Goal: Information Seeking & Learning: Learn about a topic

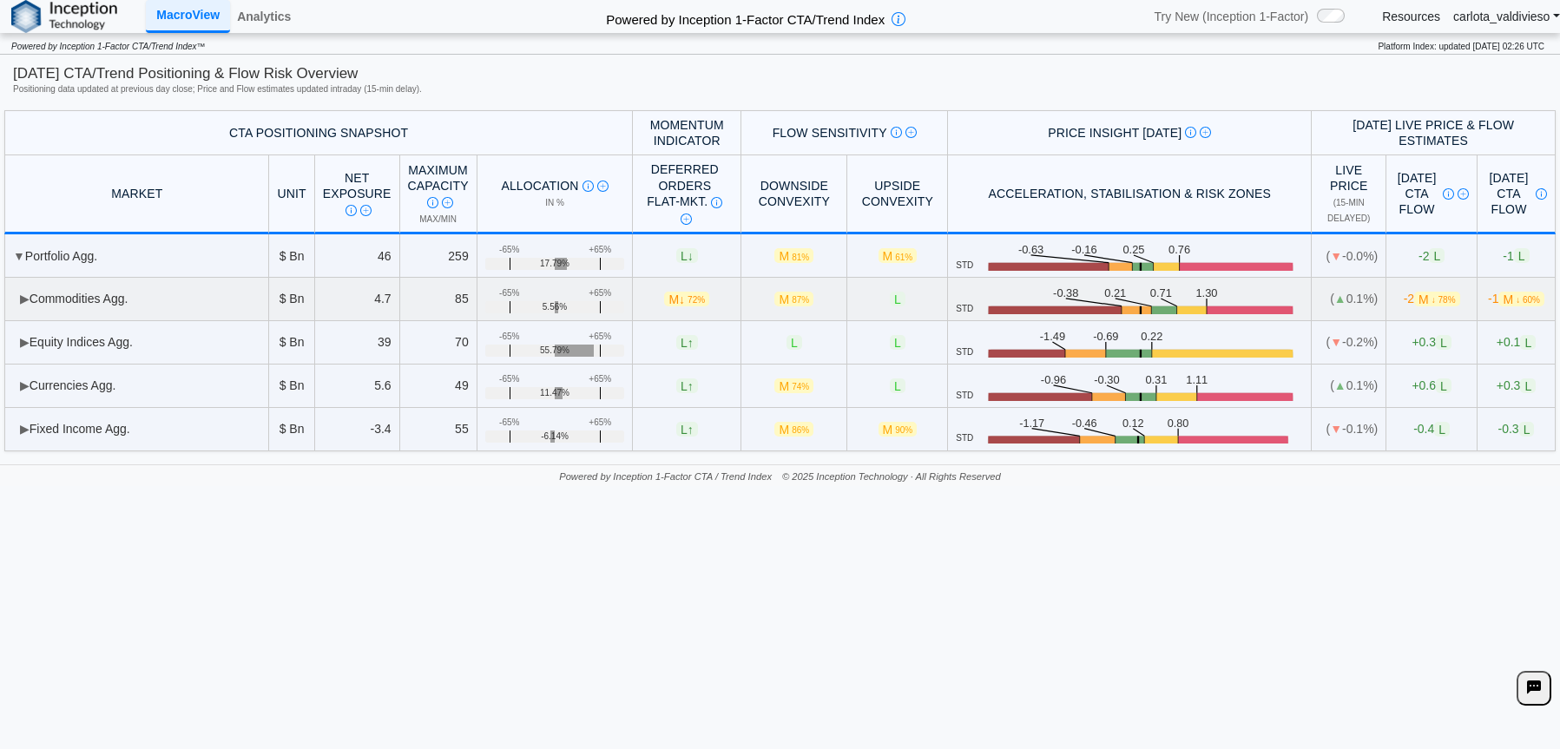
click at [30, 296] on td "▶ Commodities Agg." at bounding box center [136, 299] width 265 height 43
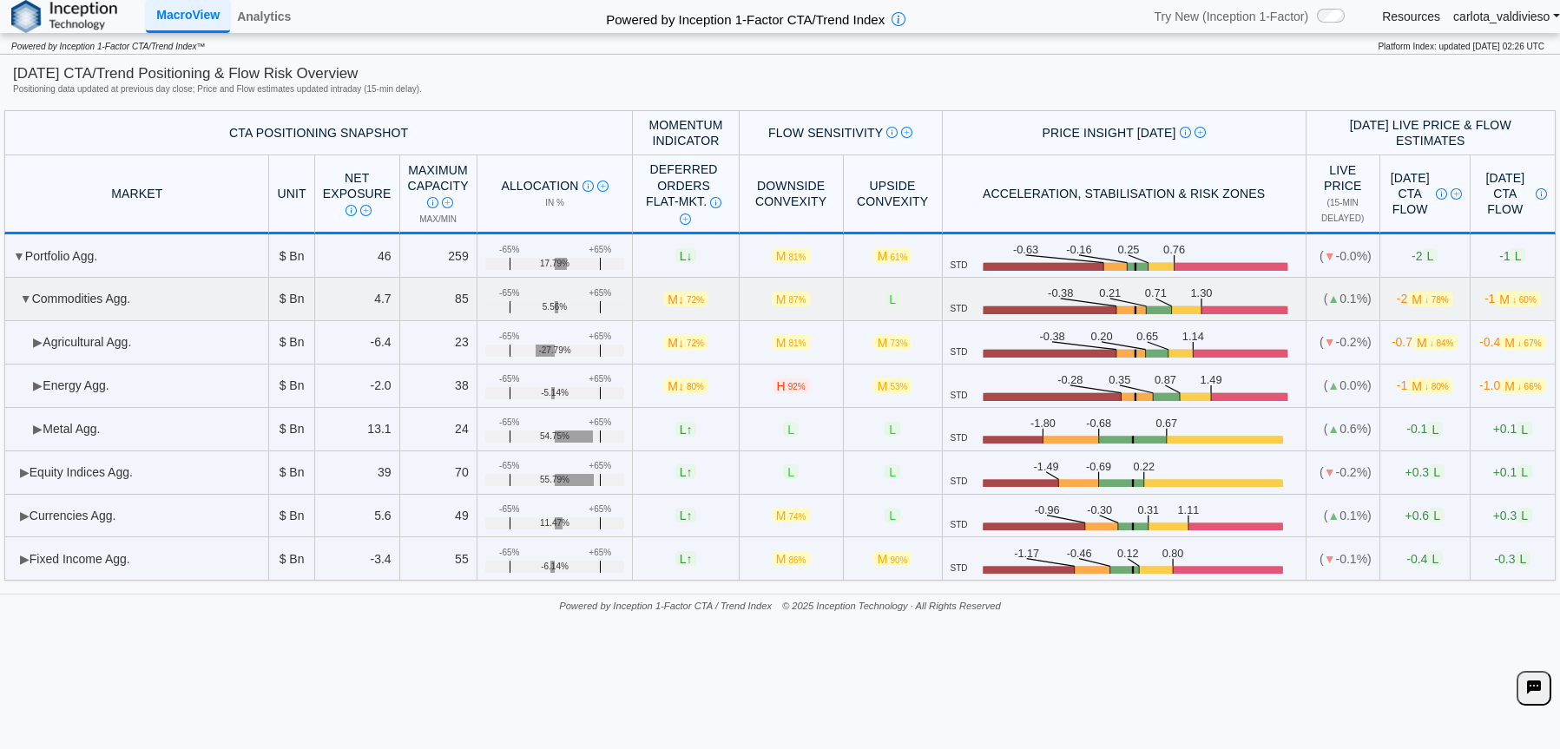
click at [27, 296] on span "▼" at bounding box center [26, 299] width 12 height 14
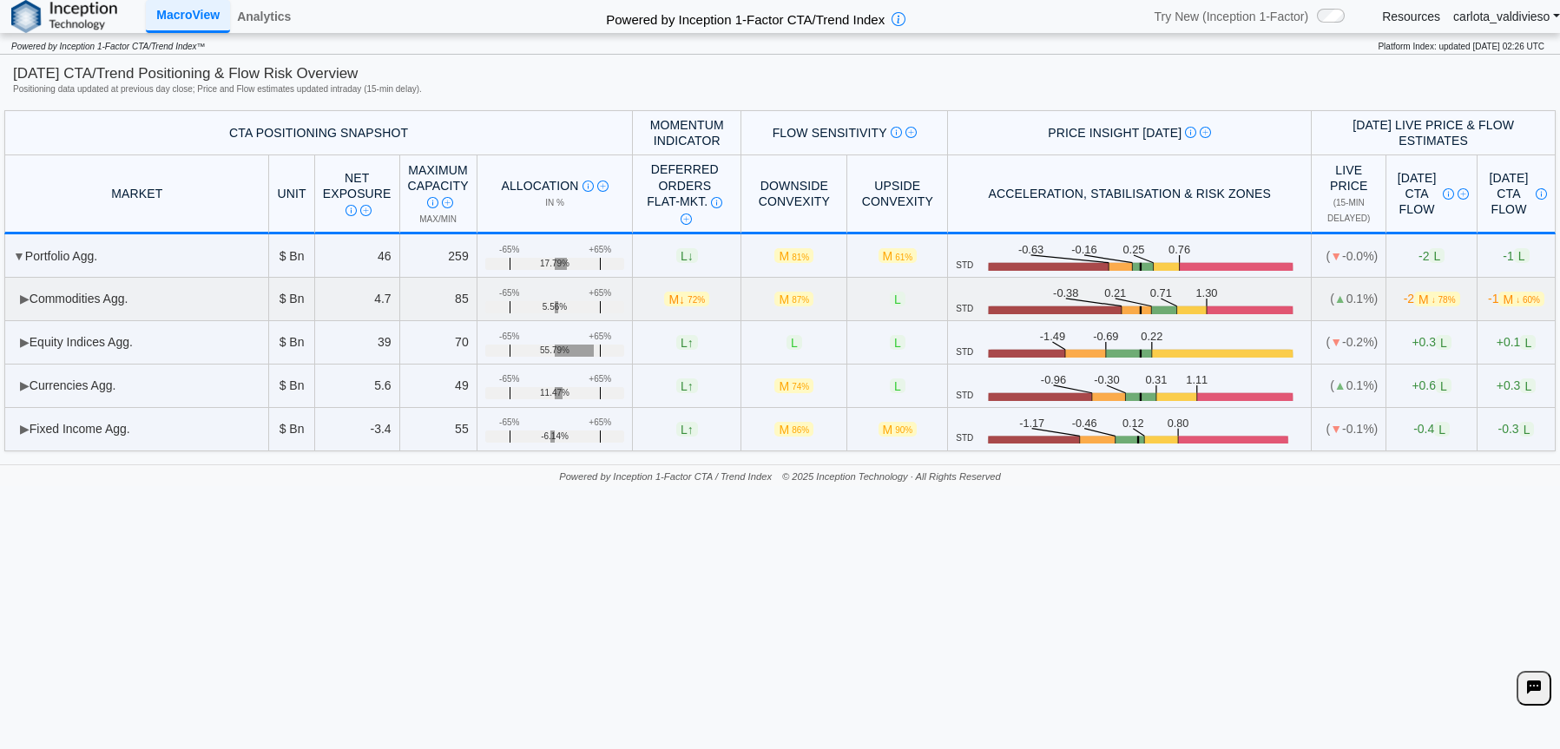
click at [27, 305] on span "▶" at bounding box center [25, 299] width 10 height 14
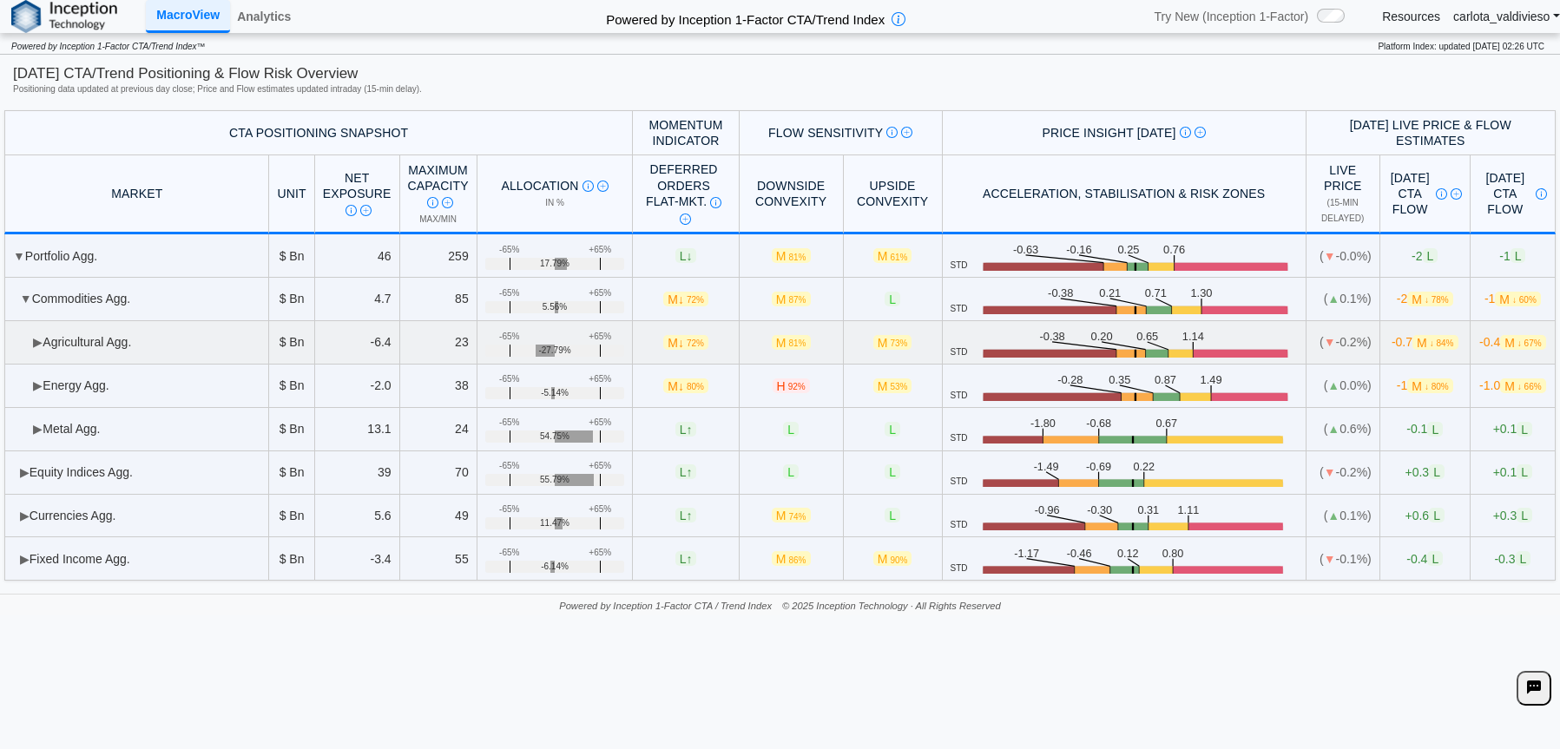
click at [30, 338] on td "▶ Agricultural Agg." at bounding box center [136, 342] width 265 height 43
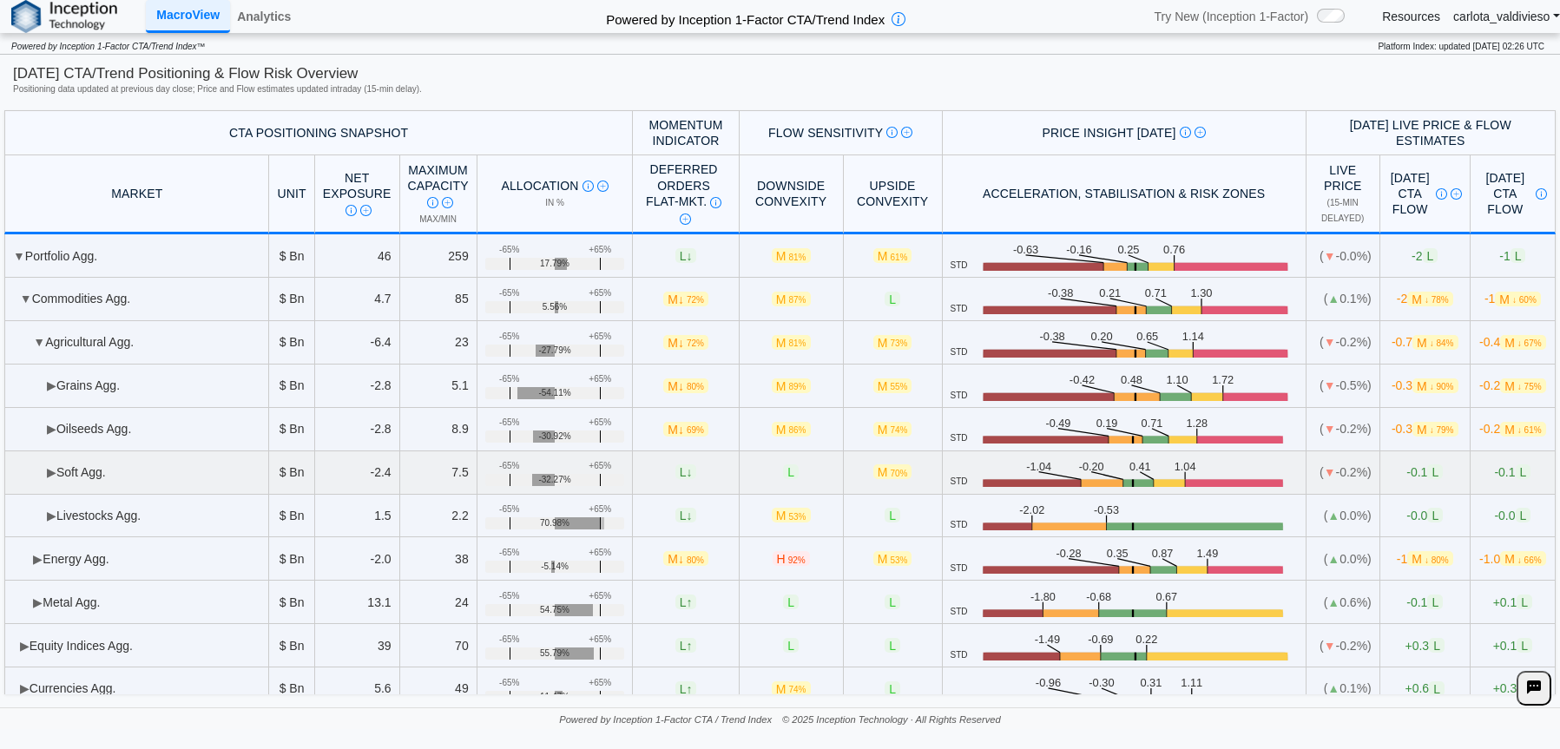
click at [52, 479] on span "▶" at bounding box center [52, 472] width 10 height 14
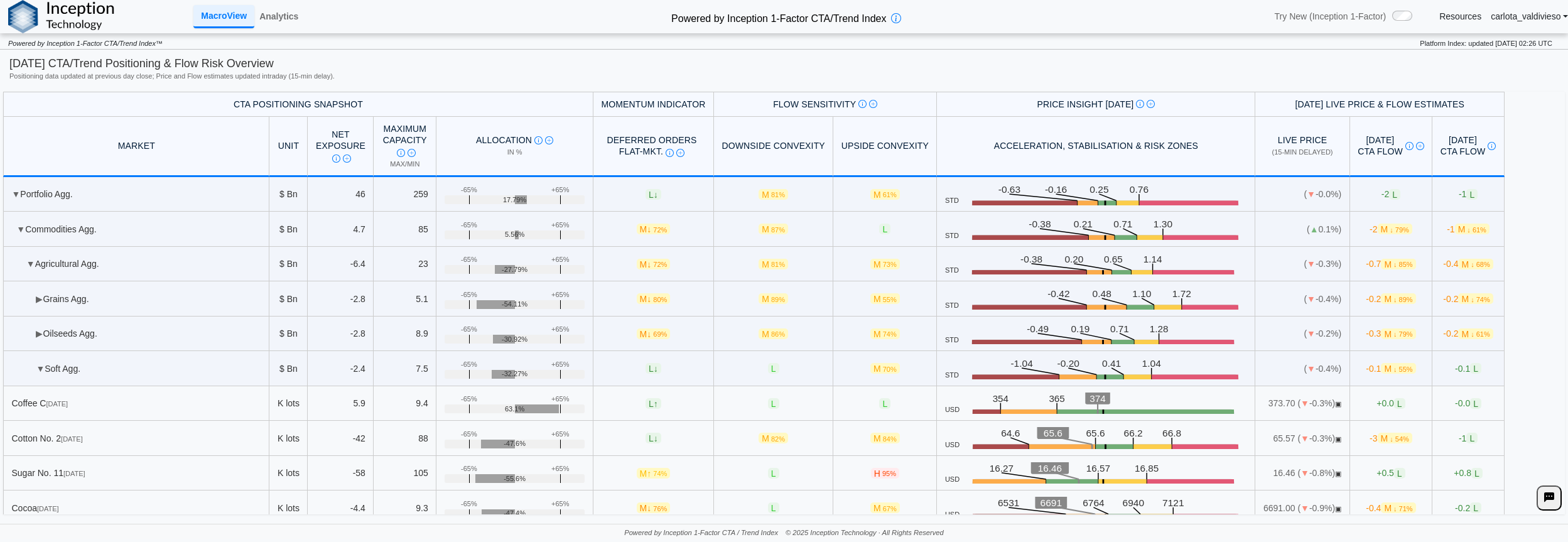
scroll to position [112, 0]
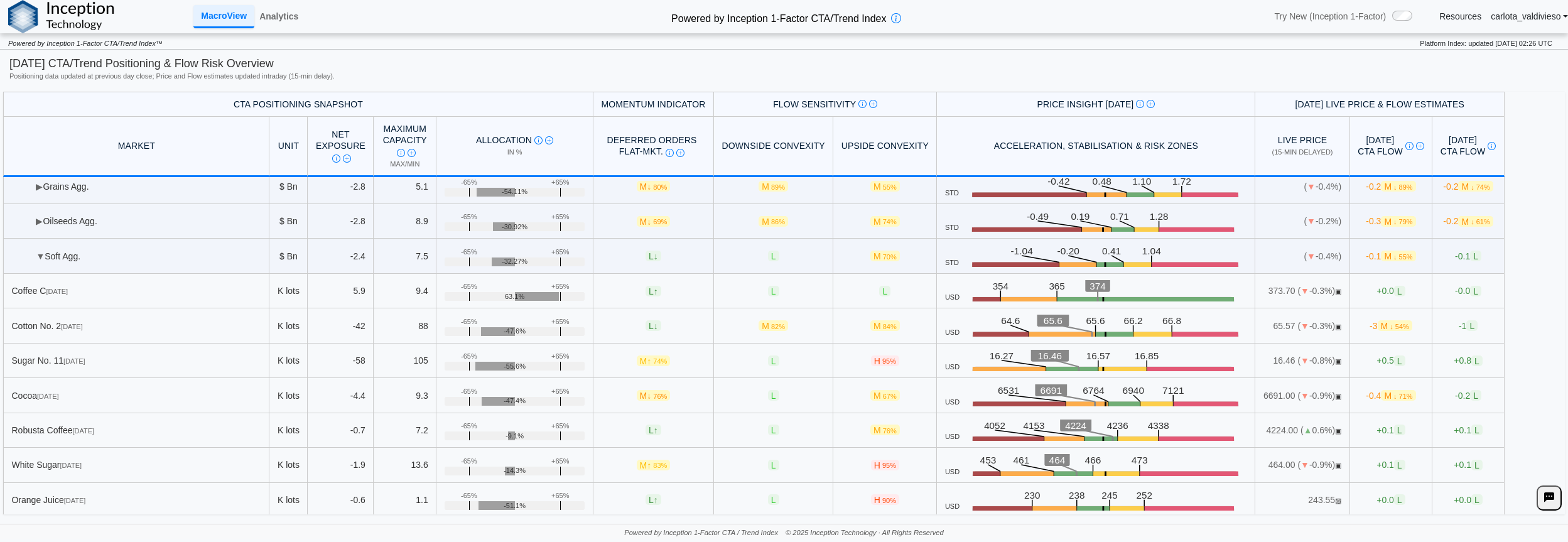
click at [1128, 70] on div "[DATE] CTA/Trend Positioning & Flow Risk Overview" at bounding box center [784, 64] width 1549 height 16
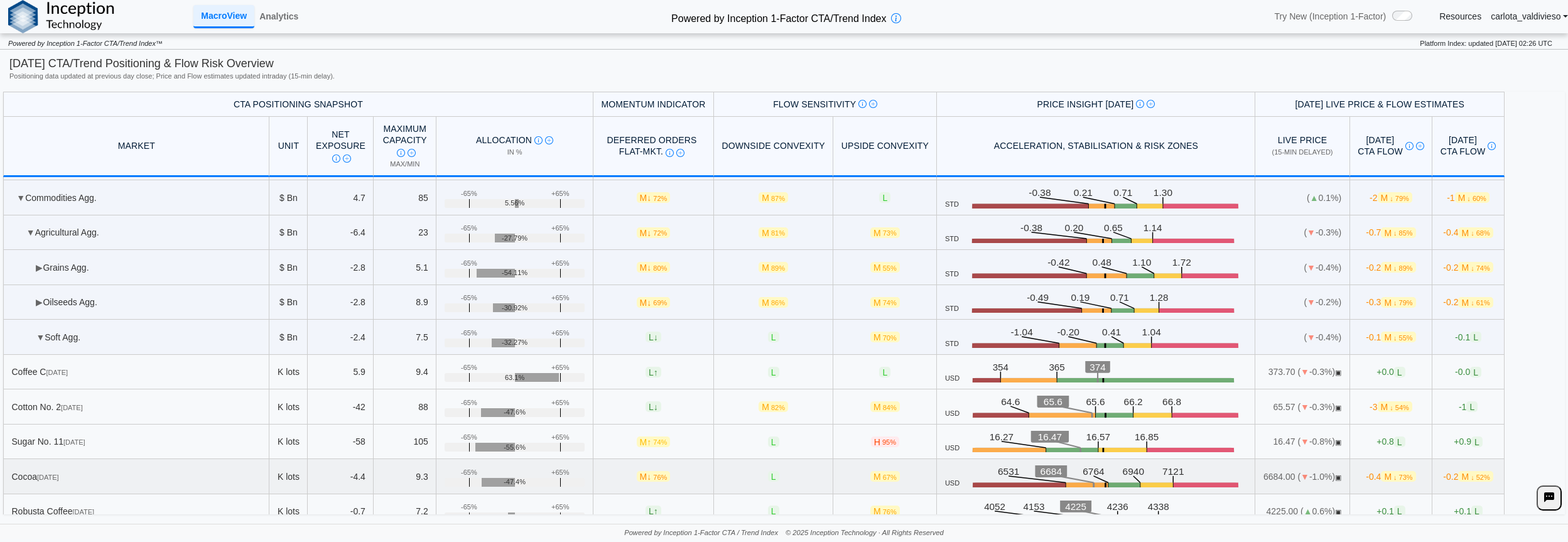
scroll to position [0, 0]
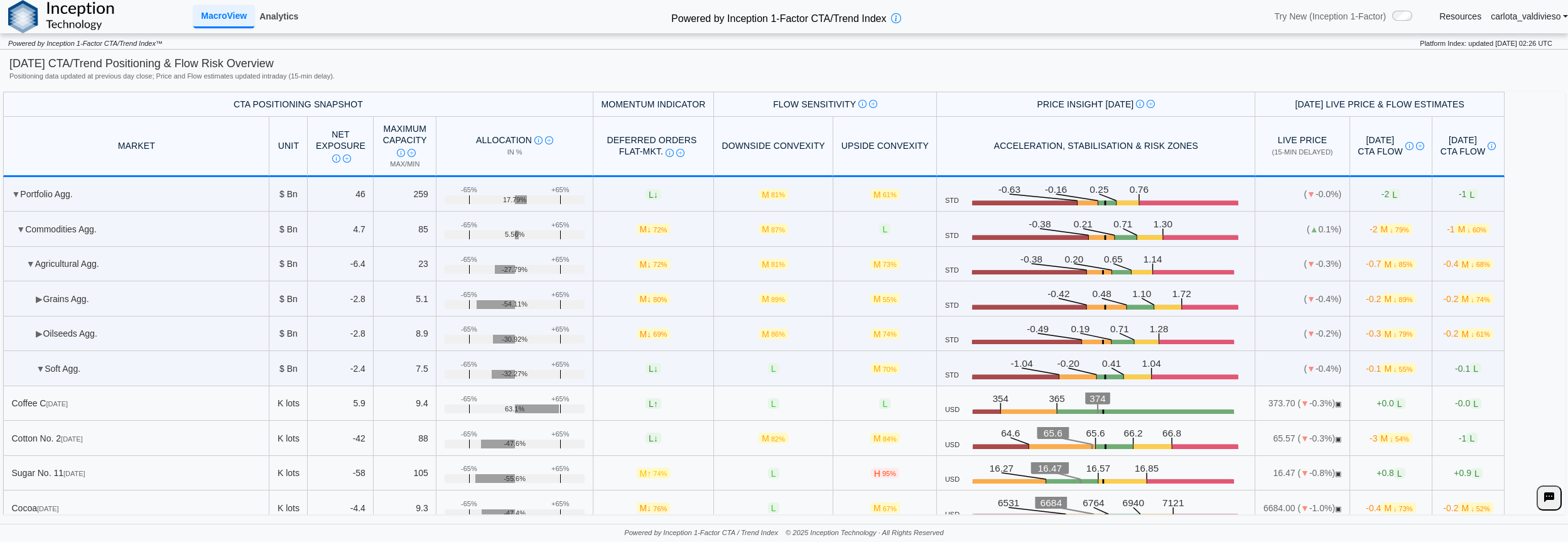
click at [280, 18] on link "Analytics" at bounding box center [279, 17] width 49 height 22
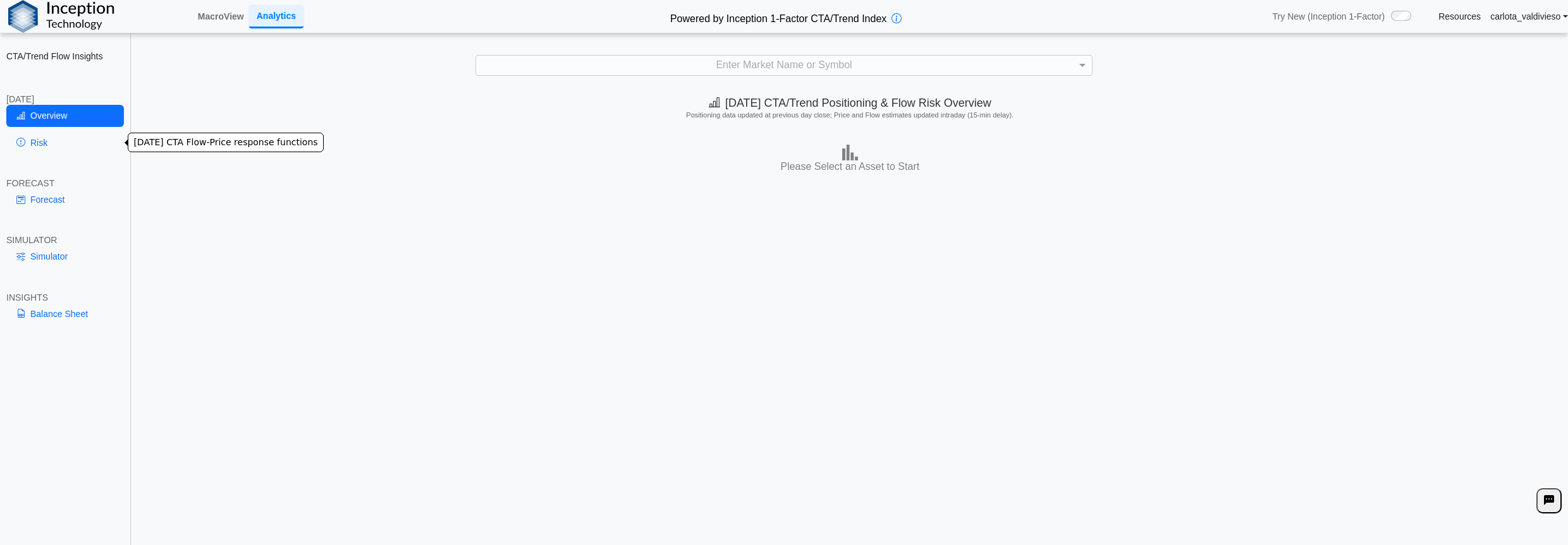
click at [31, 140] on link "Risk" at bounding box center [66, 143] width 118 height 22
click at [52, 151] on link "Risk" at bounding box center [66, 143] width 118 height 22
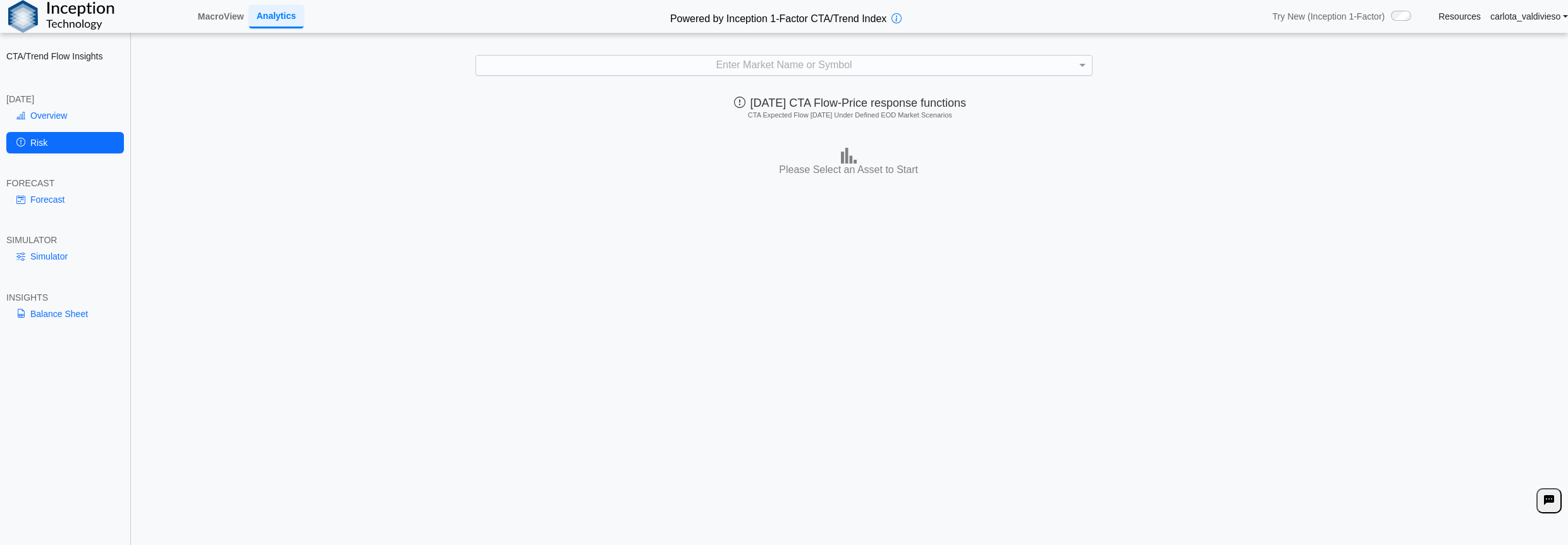
click at [694, 68] on div "Enter Market Name or Symbol" at bounding box center [784, 65] width 616 height 19
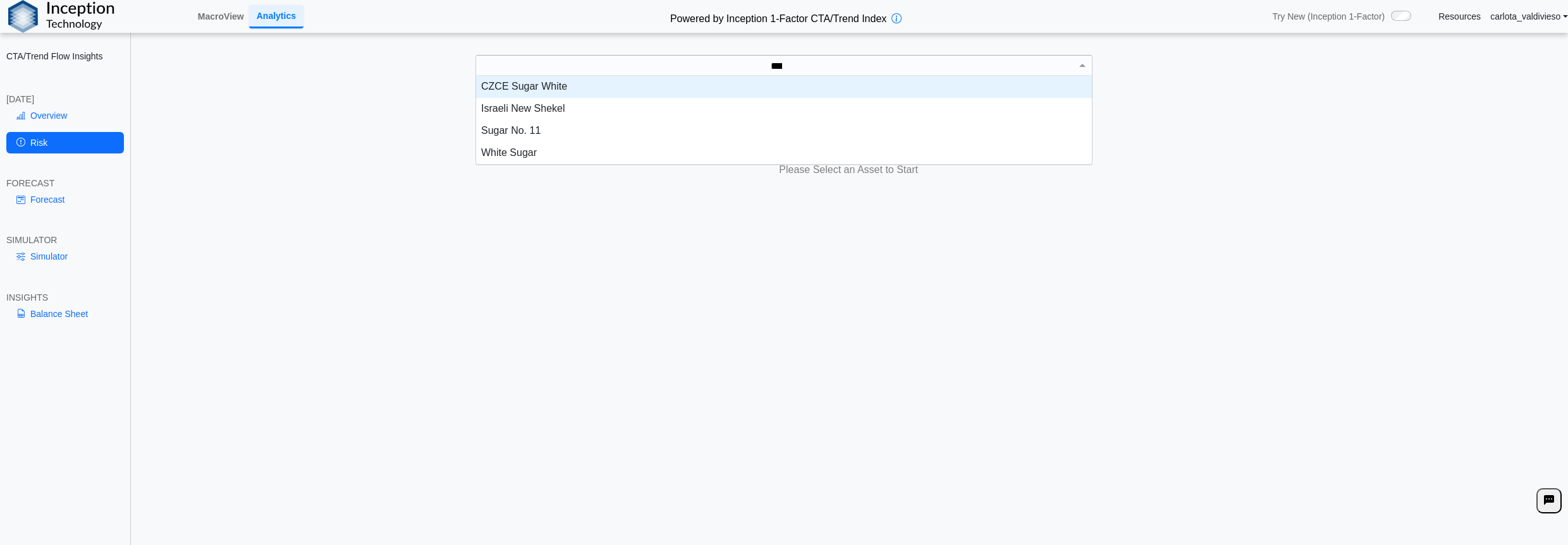
scroll to position [55, 605]
type input "*****"
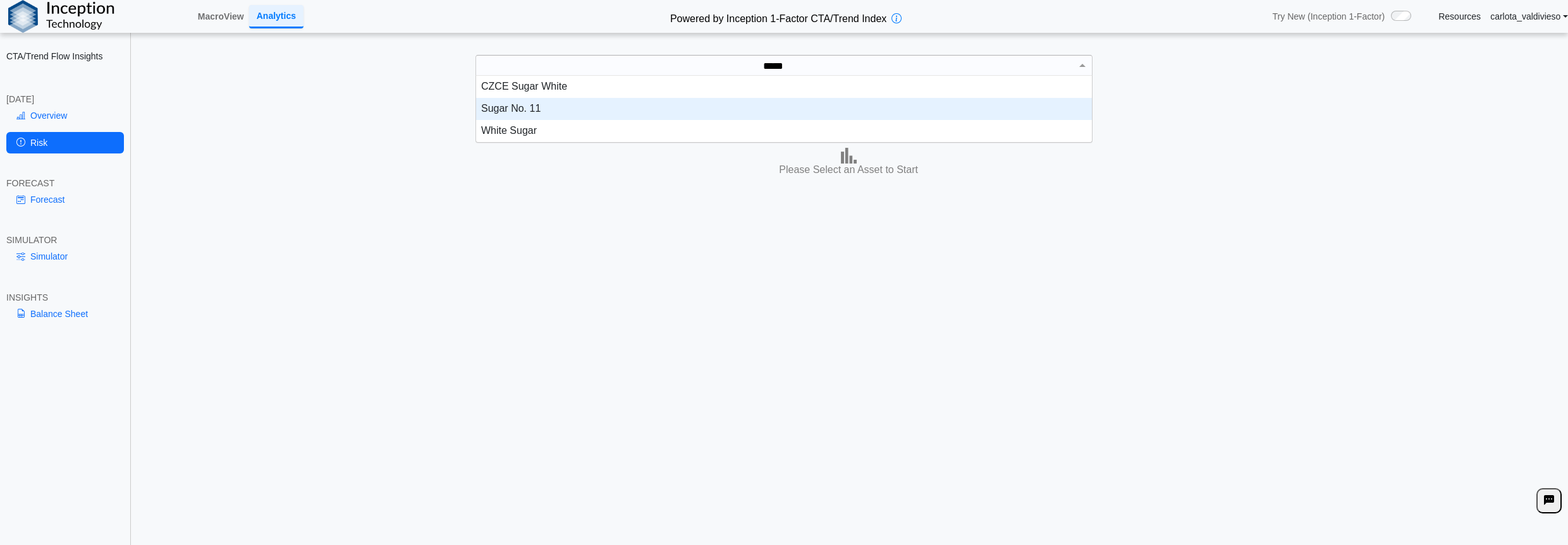
click at [649, 107] on div "Sugar No. 11" at bounding box center [784, 109] width 616 height 22
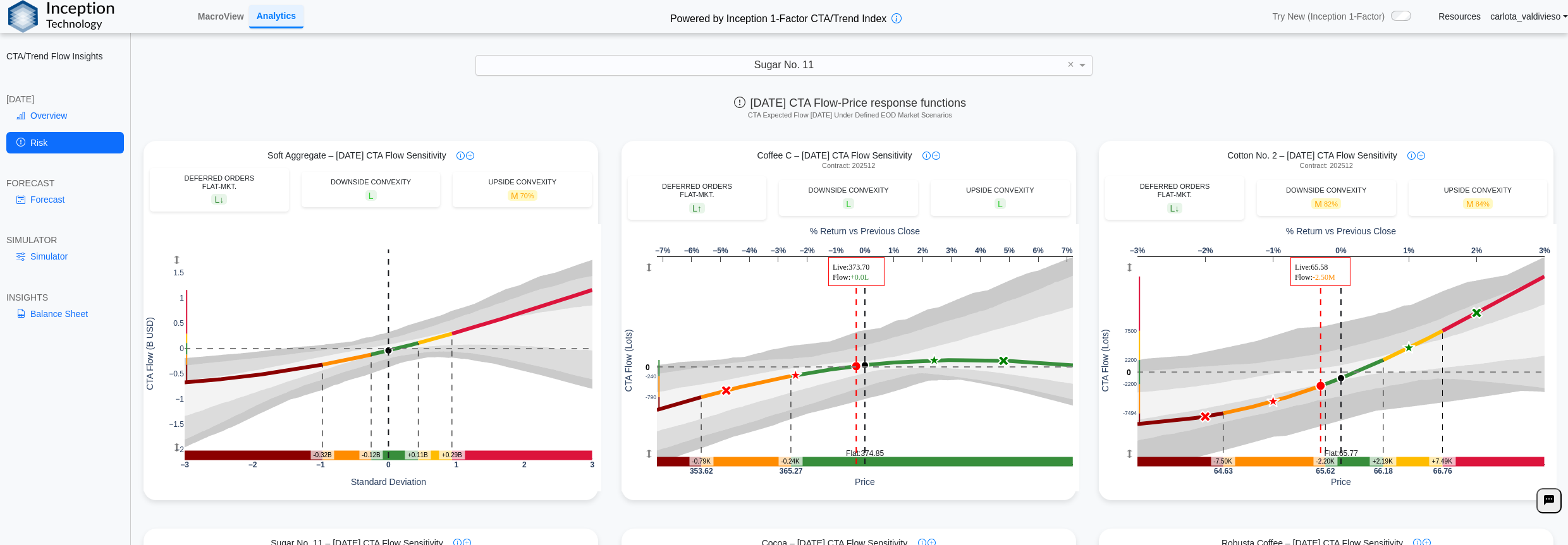
scroll to position [33, 0]
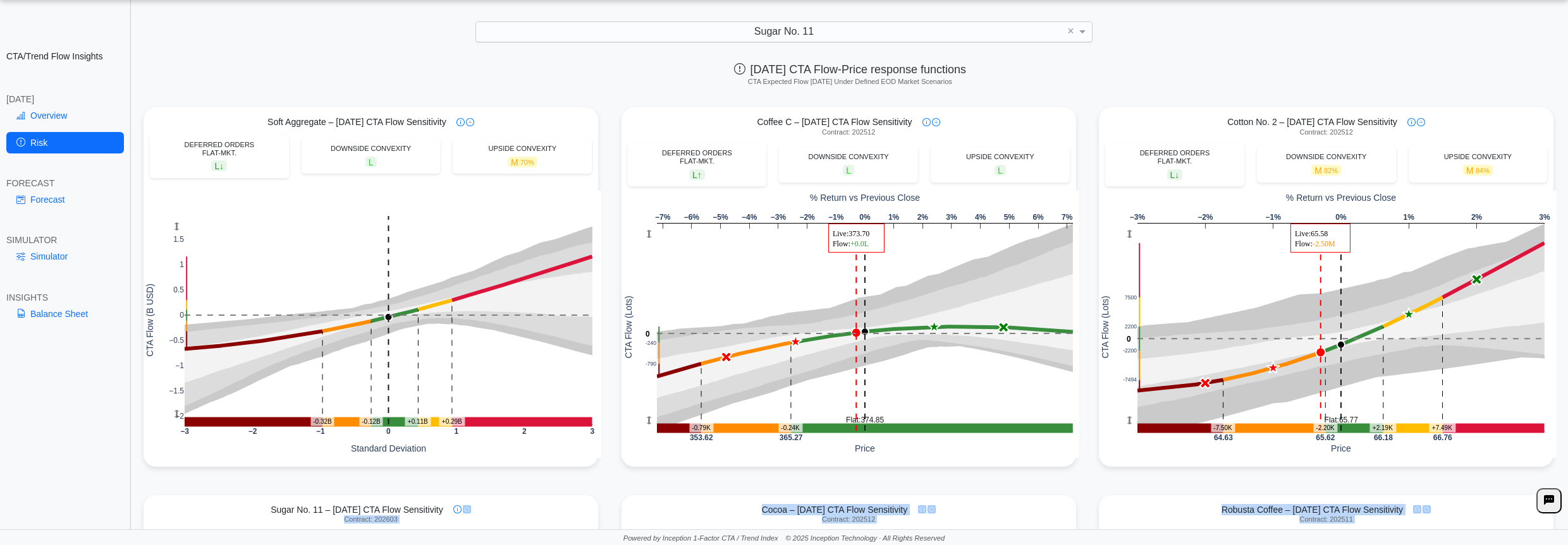
drag, startPoint x: 483, startPoint y: 545, endPoint x: 467, endPoint y: 666, distance: 122.1
click at [467, 545] on html "**********" at bounding box center [784, 255] width 1568 height 578
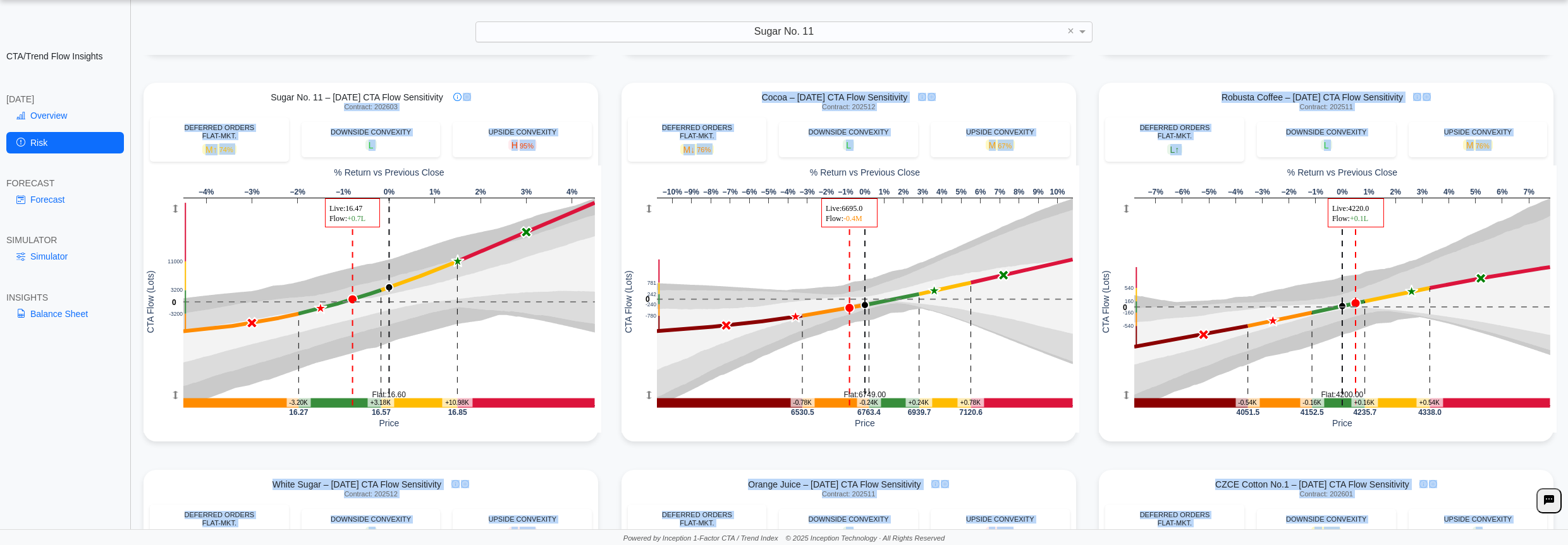
scroll to position [415, 0]
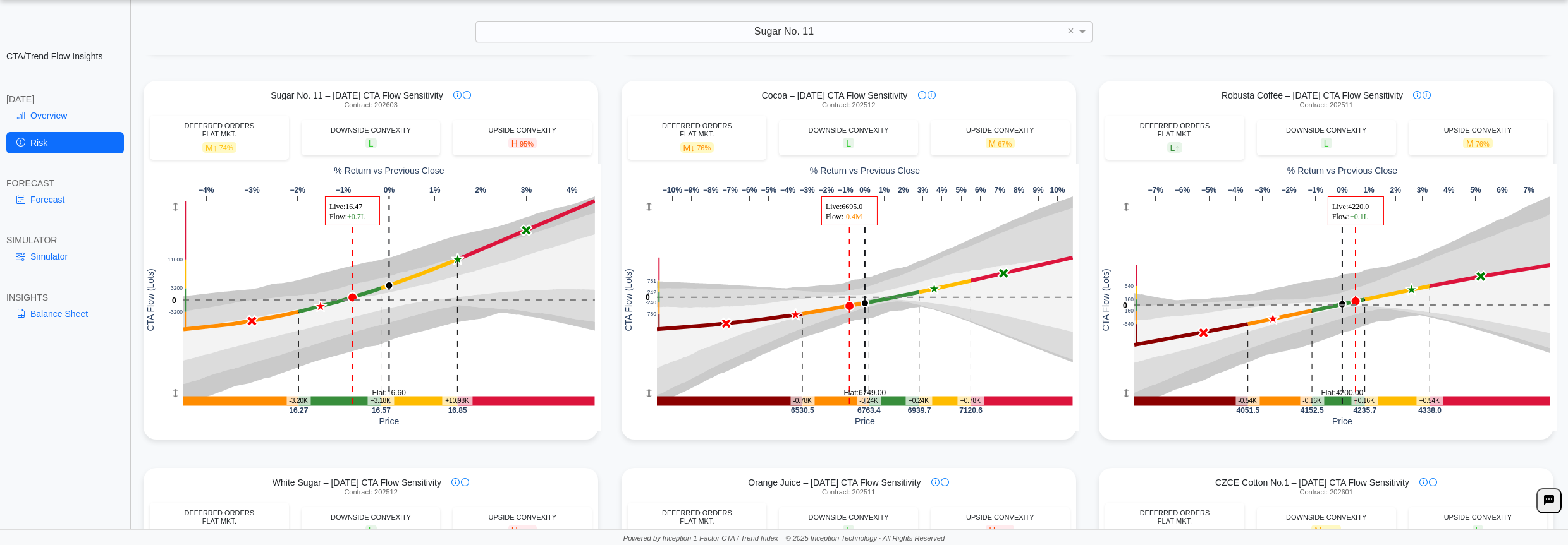
click at [591, 70] on div "Soft Aggregate – [DATE] CTA Flow Sensitivity DEFERRED ORDERS FLAT-MKT. L ↓ DOWN…" at bounding box center [848, 461] width 1433 height 1550
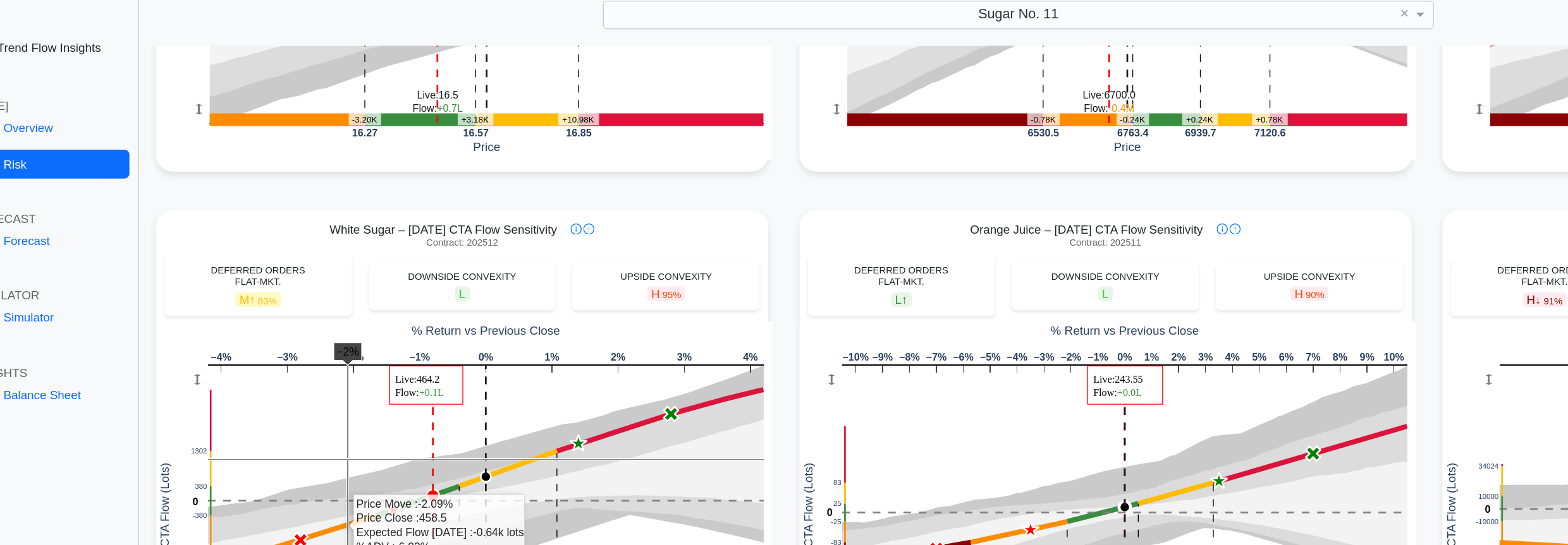
scroll to position [705, 0]
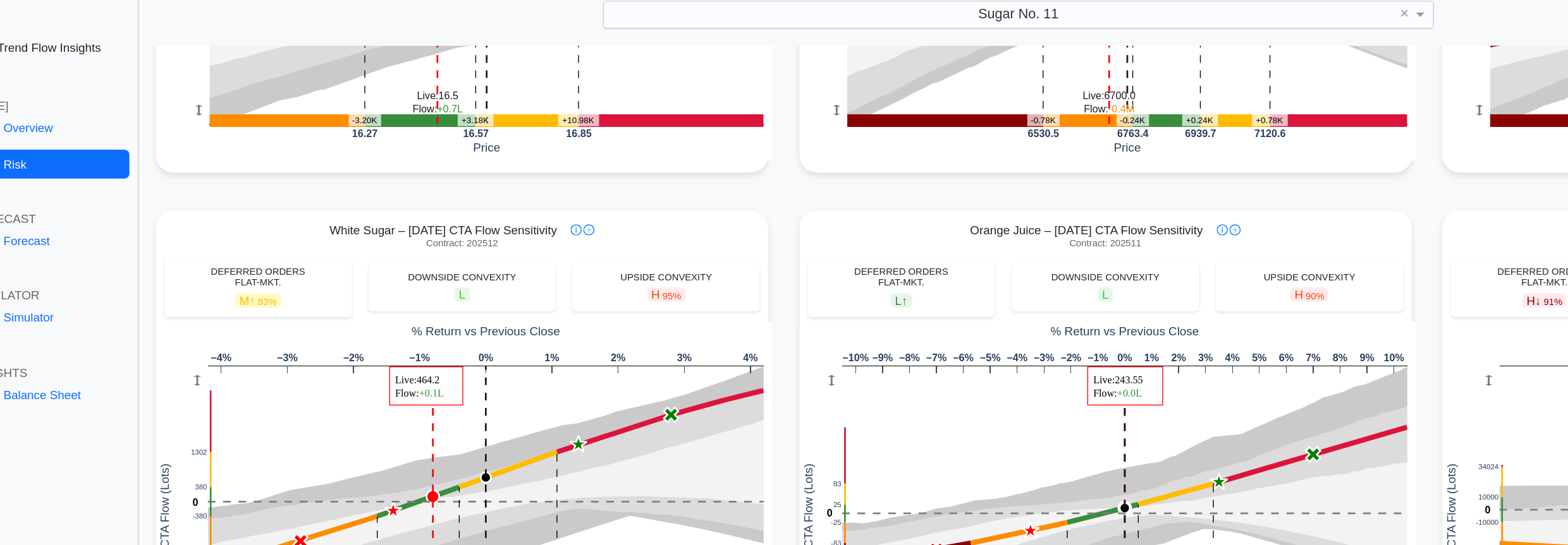
click at [331, 165] on div "Soft Aggregate – [DATE] CTA Flow Sensitivity DEFERRED ORDERS FLAT-MKT. L ↓ DOWN…" at bounding box center [848, 171] width 1433 height 1550
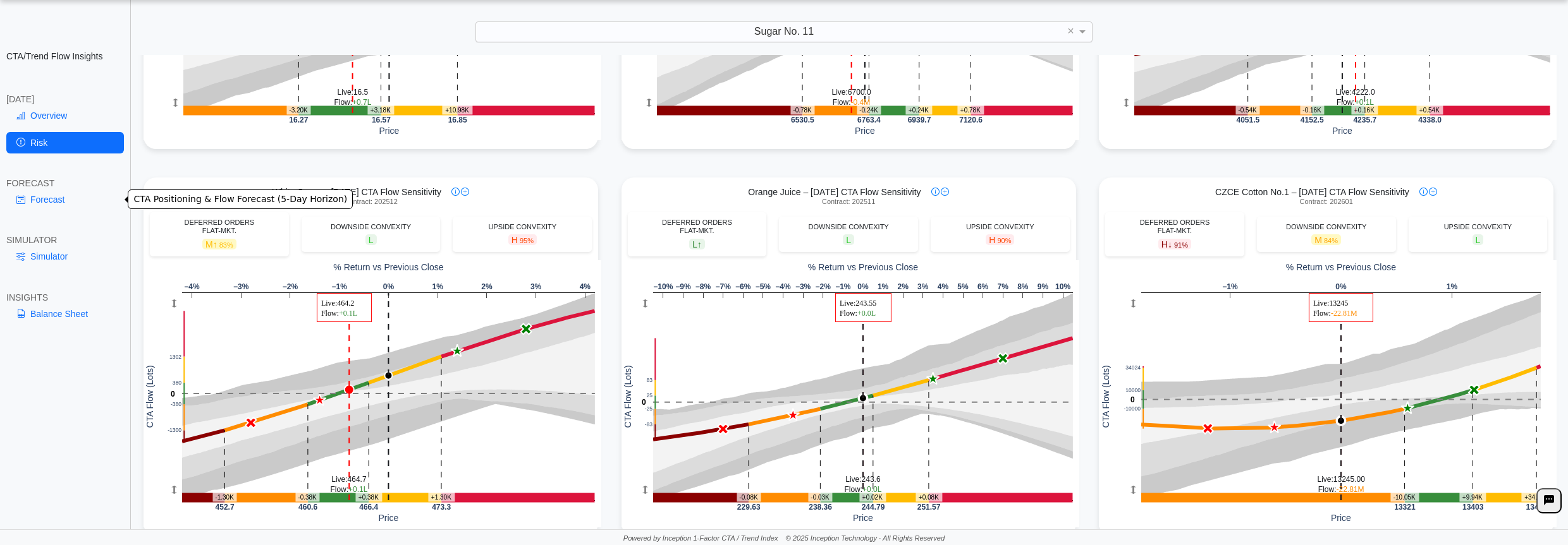
click at [44, 199] on link "Forecast" at bounding box center [66, 200] width 118 height 22
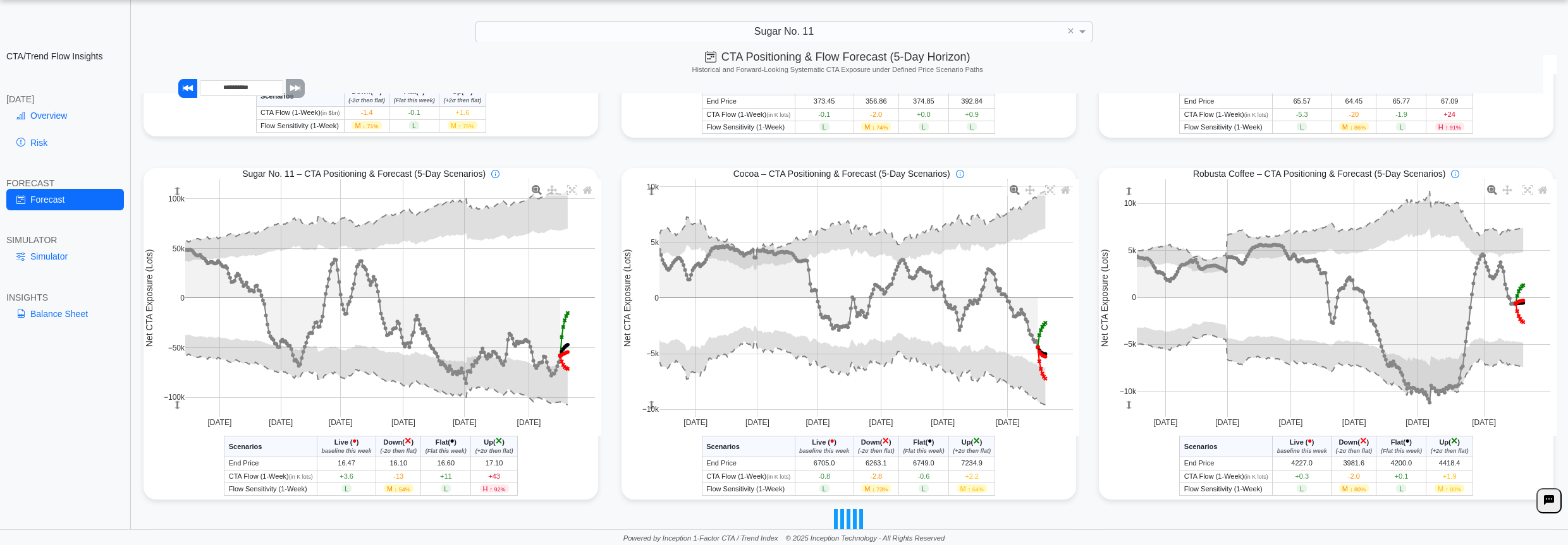
scroll to position [338, 0]
click at [535, 191] on icon at bounding box center [536, 190] width 10 height 10
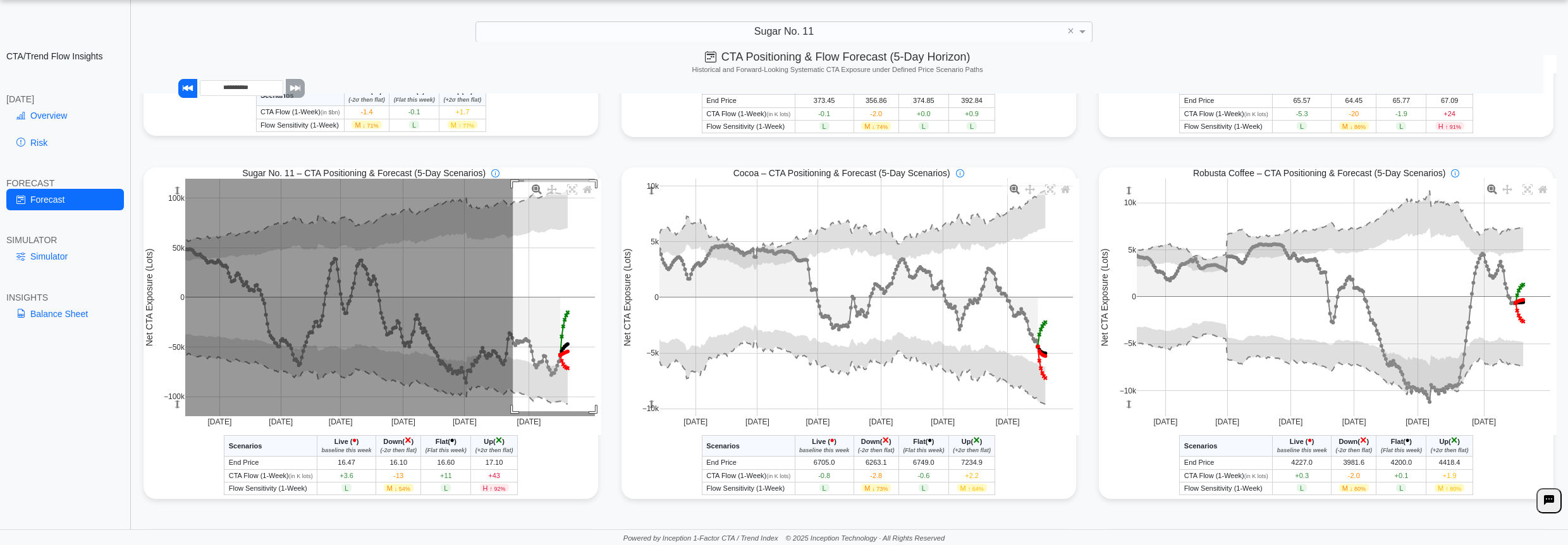
drag, startPoint x: 510, startPoint y: 185, endPoint x: 627, endPoint y: 434, distance: 275.1
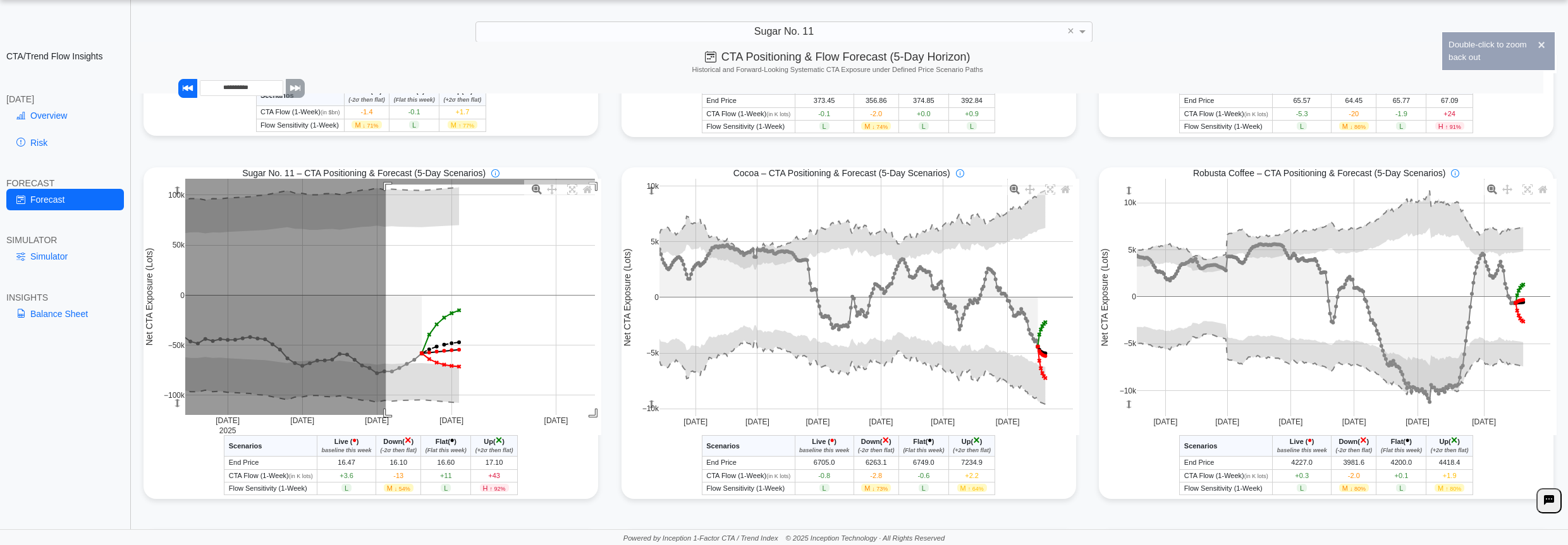
drag, startPoint x: 382, startPoint y: 187, endPoint x: 649, endPoint y: 446, distance: 372.0
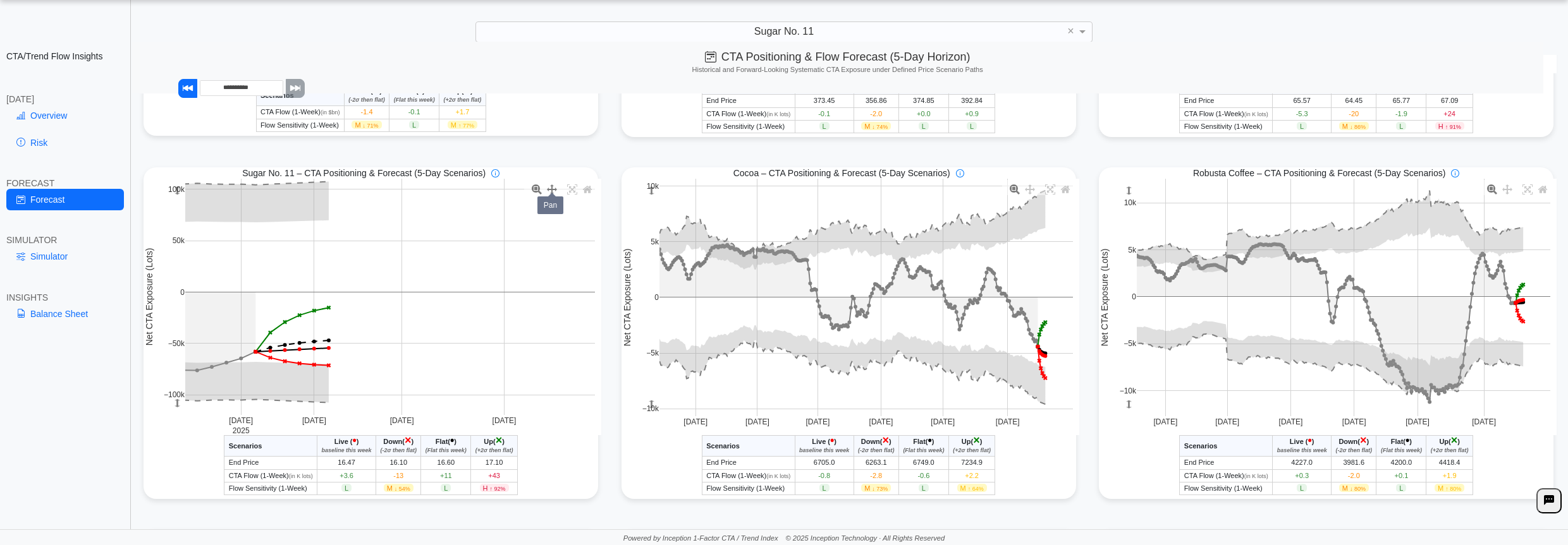
click at [549, 194] on icon at bounding box center [552, 190] width 10 height 10
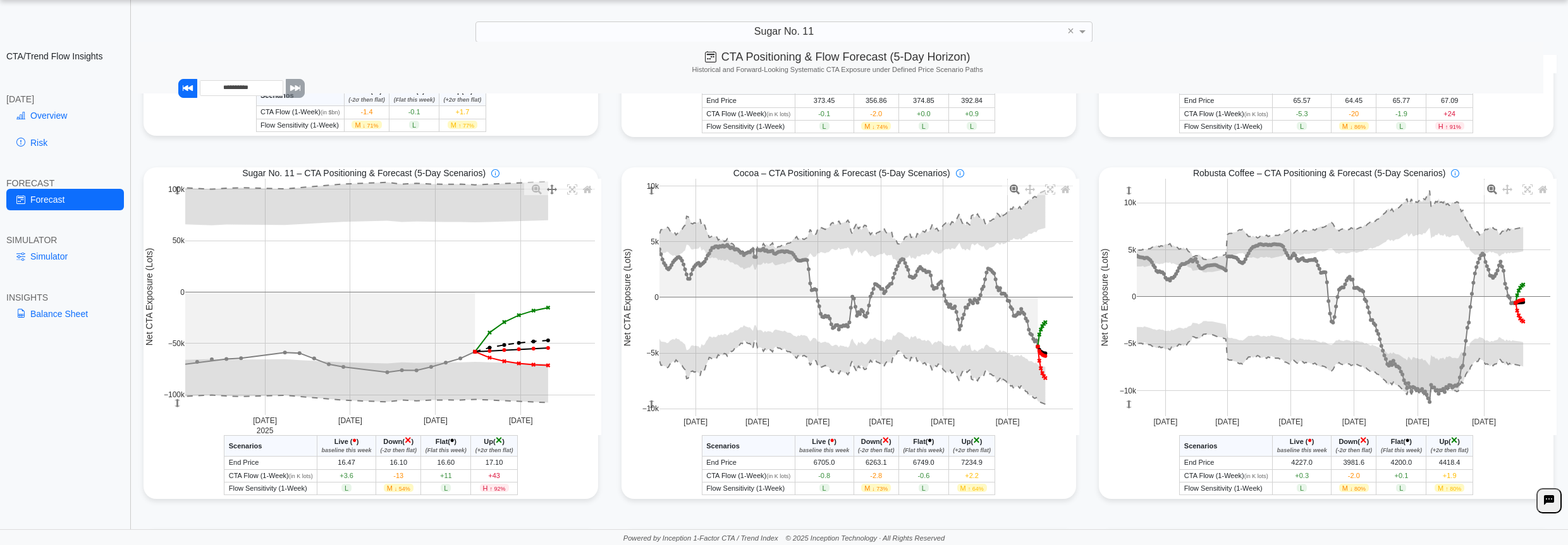
drag, startPoint x: 365, startPoint y: 317, endPoint x: 585, endPoint y: 312, distance: 220.1
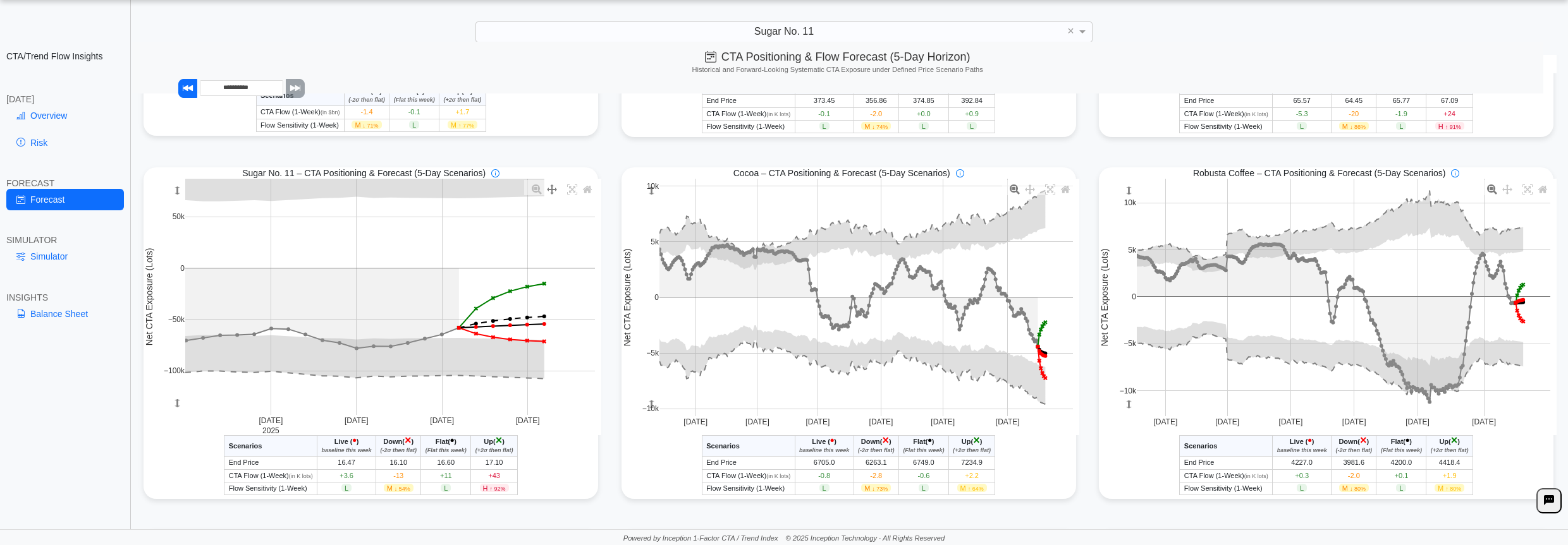
drag, startPoint x: 512, startPoint y: 270, endPoint x: 518, endPoint y: 242, distance: 28.6
click at [173, 408] on div "*********" at bounding box center [194, 407] width 46 height 15
click at [165, 461] on div "Sugar No. 11 - CTA/Trend Conditional Market Forecast - [DATE] Scenarios Live ( …" at bounding box center [371, 465] width 454 height 60
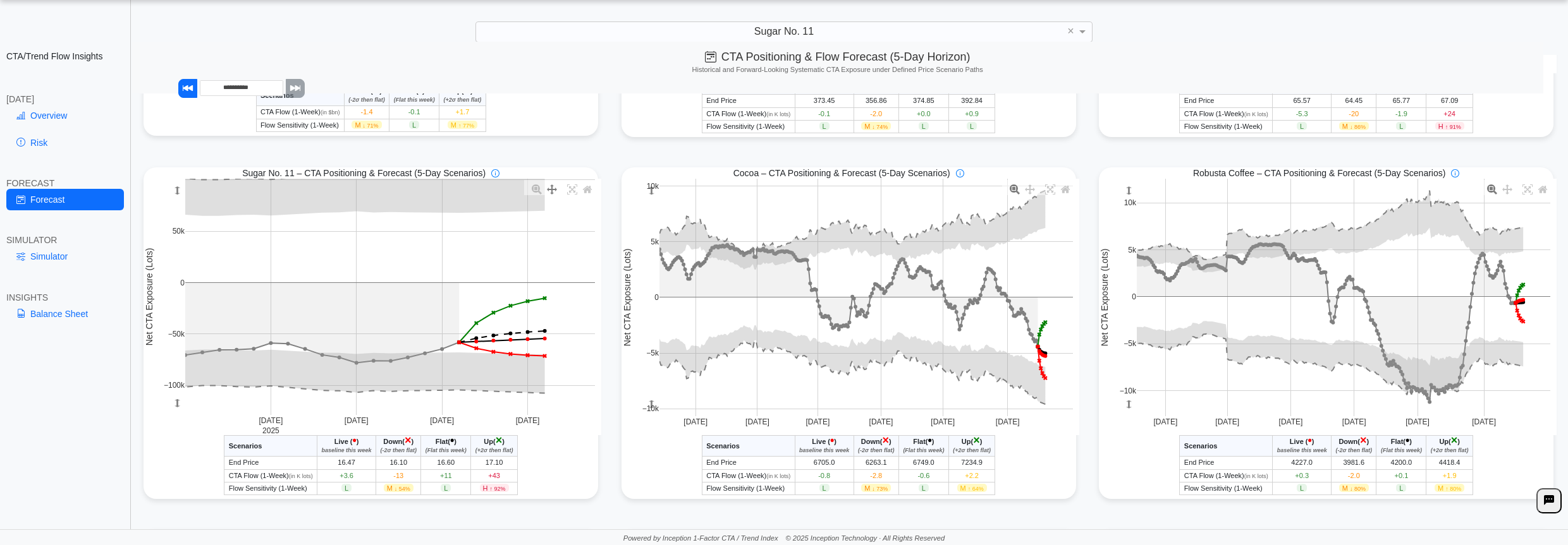
drag, startPoint x: 470, startPoint y: 374, endPoint x: 475, endPoint y: 392, distance: 18.7
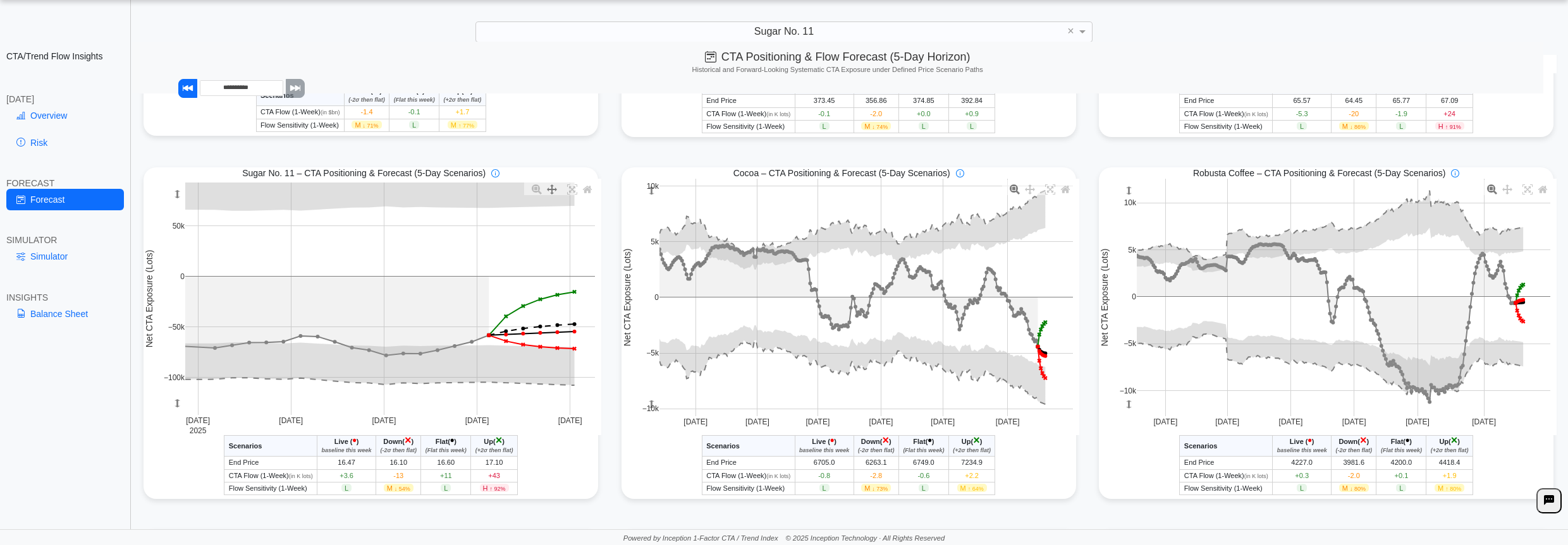
drag, startPoint x: 585, startPoint y: 252, endPoint x: 614, endPoint y: 243, distance: 30.4
click at [1408, 56] on div "**********" at bounding box center [837, 67] width 1411 height 52
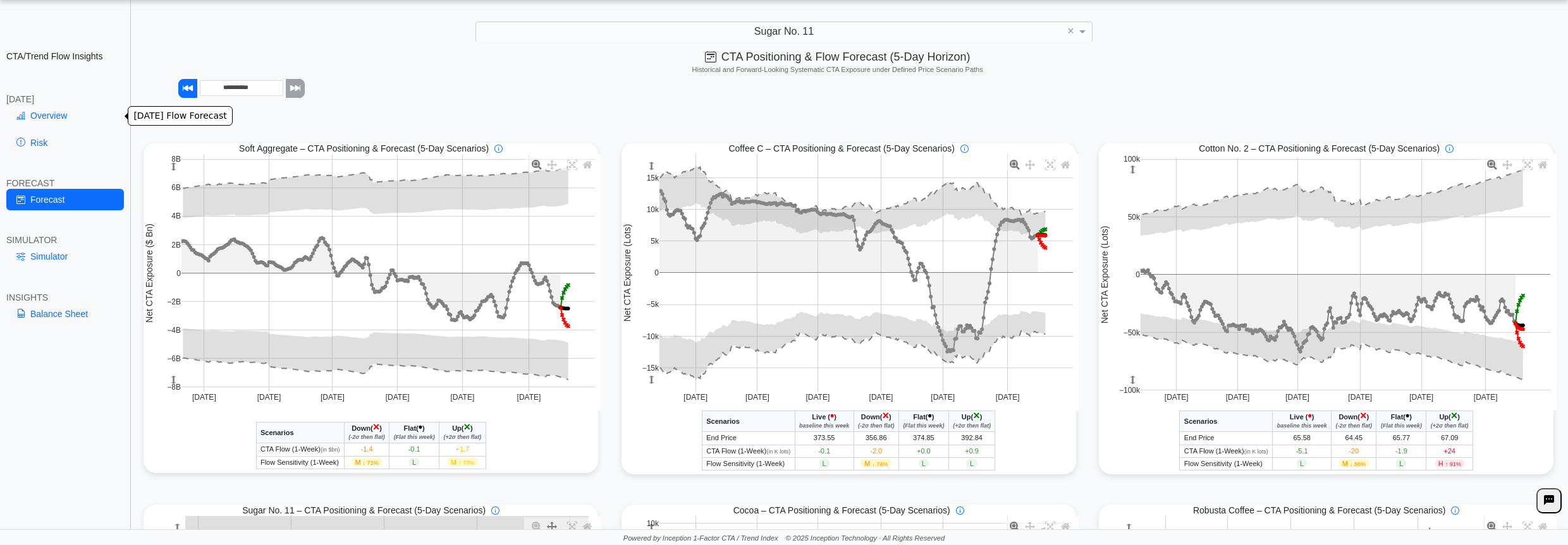
click at [82, 119] on link "Overview" at bounding box center [66, 116] width 118 height 22
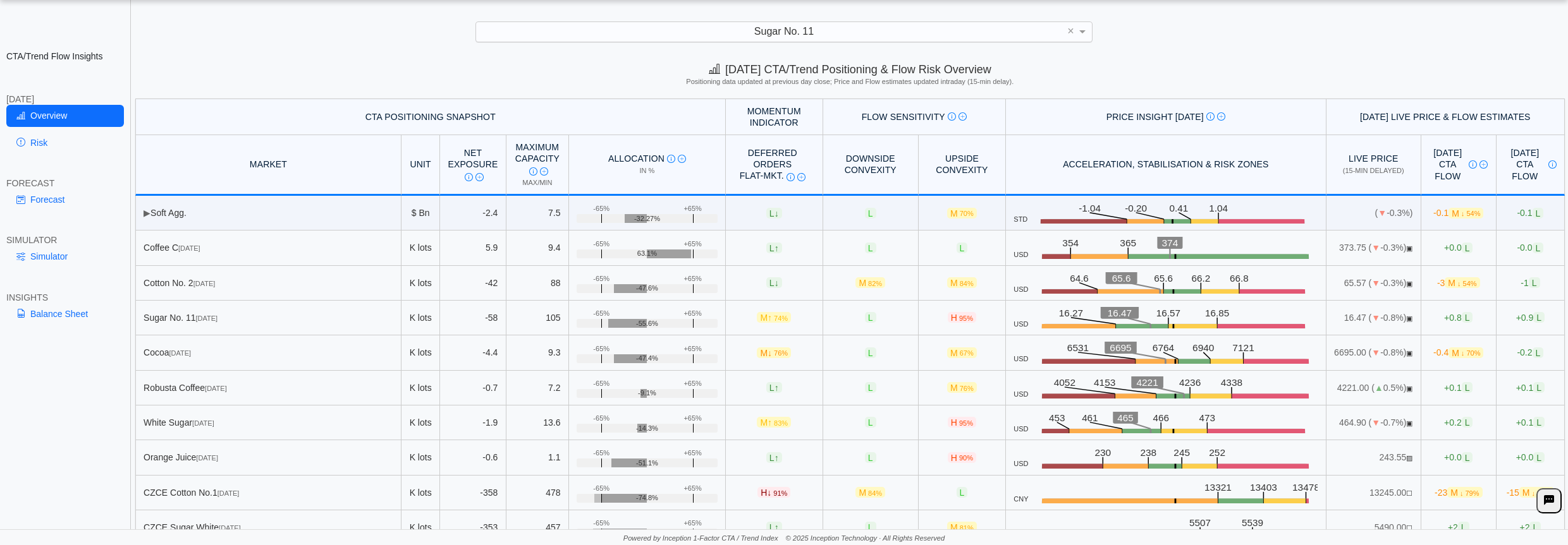
click at [1390, 58] on div "[DATE] CTA/Trend Positioning & Flow Risk Overview Positioning data updated at p…" at bounding box center [850, 77] width 1436 height 44
click at [1488, 37] on div "Sugar No. 11 ×" at bounding box center [783, 32] width 1543 height 20
click at [1494, 44] on div "**********" at bounding box center [784, 255] width 1568 height 578
click at [1444, 79] on h5 "Positioning data updated at previous day close; Price and Flow estimates update…" at bounding box center [850, 81] width 1422 height 8
click at [1375, 65] on div "[DATE] CTA/Trend Positioning & Flow Risk Overview Positioning data updated at p…" at bounding box center [850, 77] width 1436 height 44
